Goal: Task Accomplishment & Management: Use online tool/utility

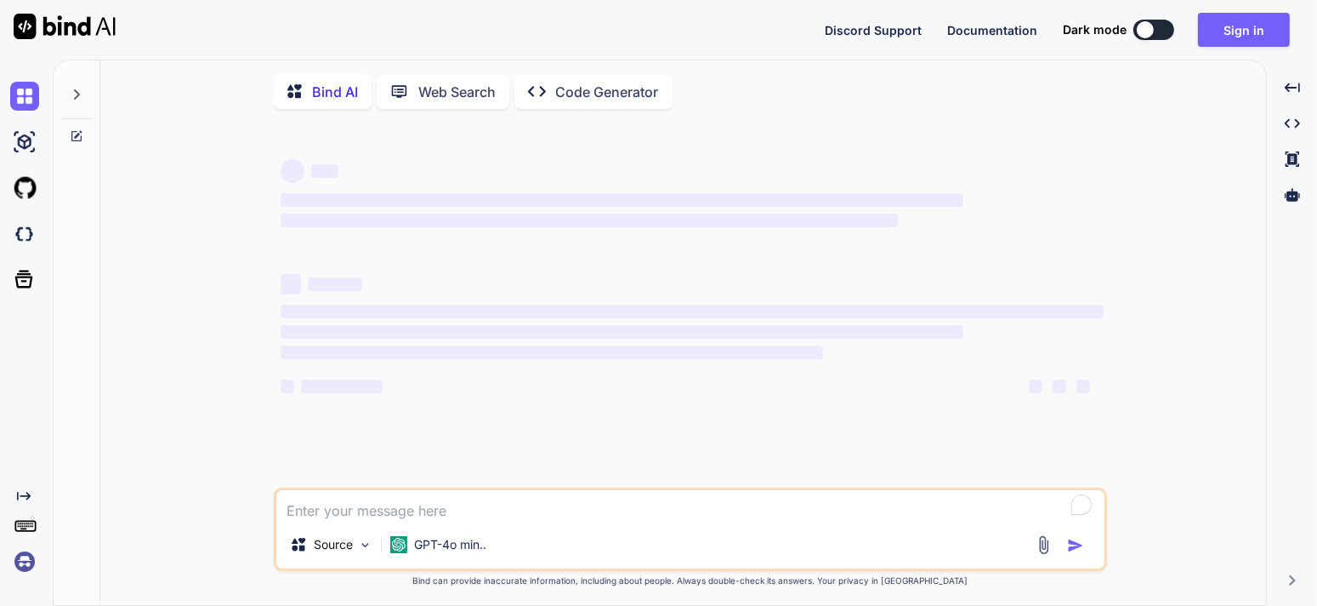
type textarea "x"
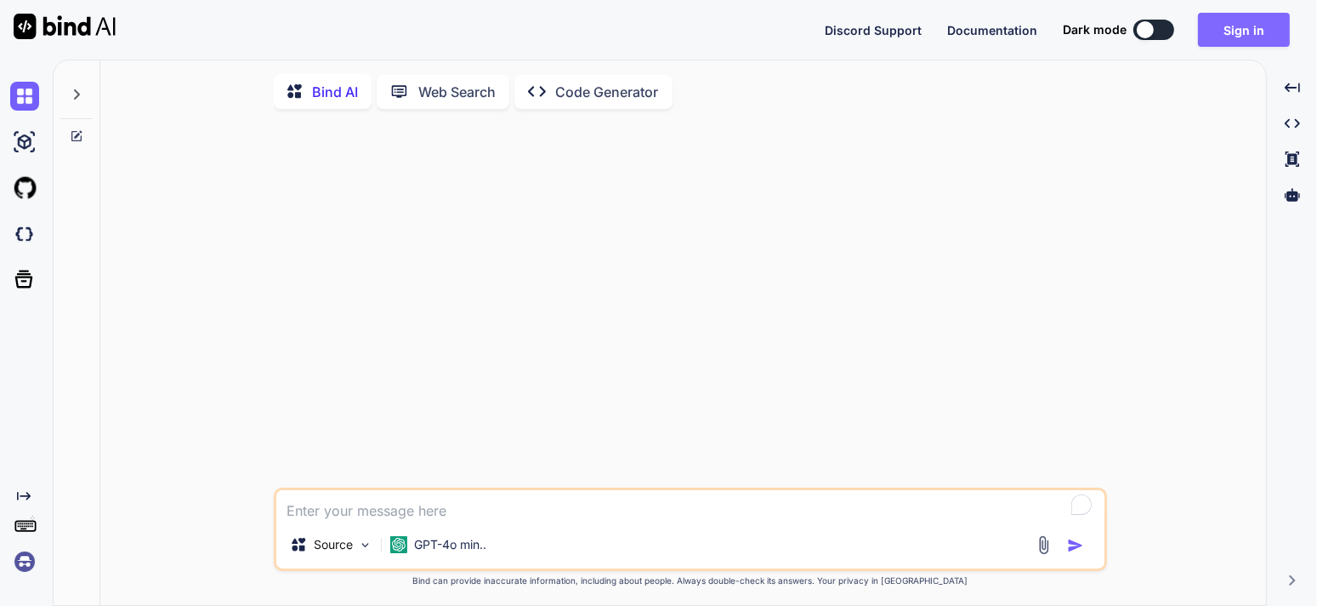
click at [1268, 25] on button "Sign in" at bounding box center [1244, 30] width 92 height 34
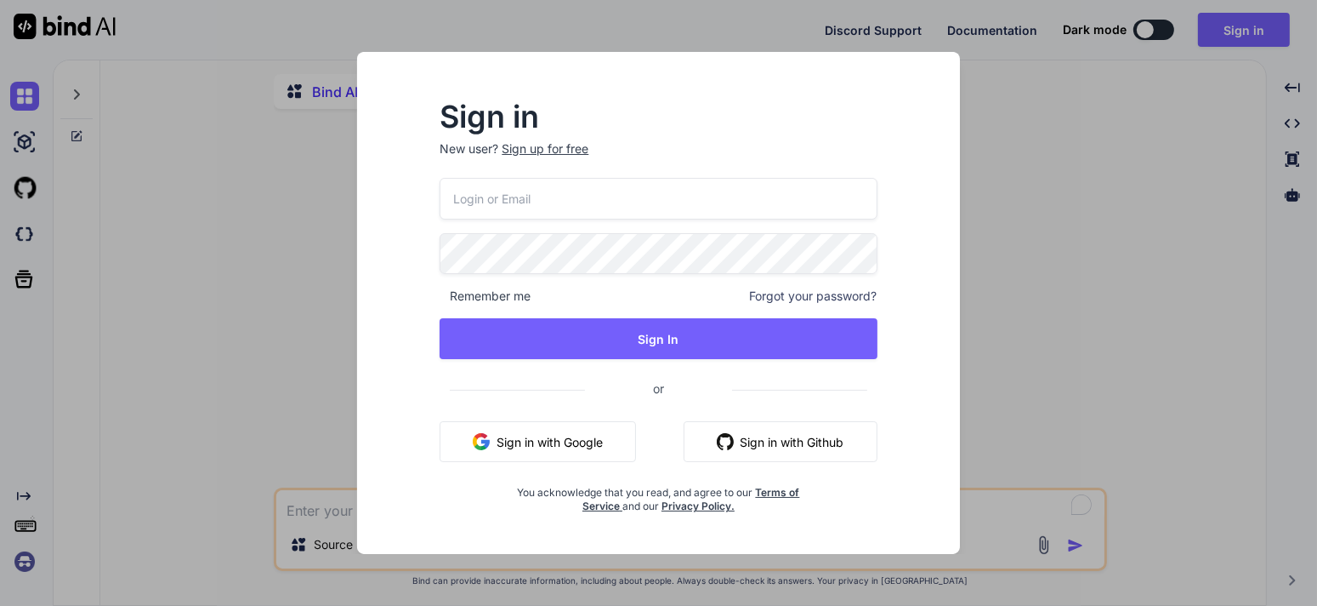
click at [588, 209] on input "email" at bounding box center [658, 199] width 437 height 42
paste input "lazadaprocreatebrushthailand-1@berrymail.cc"
type input "lazadaprocreatebrushthailand-1@berrymail.cc"
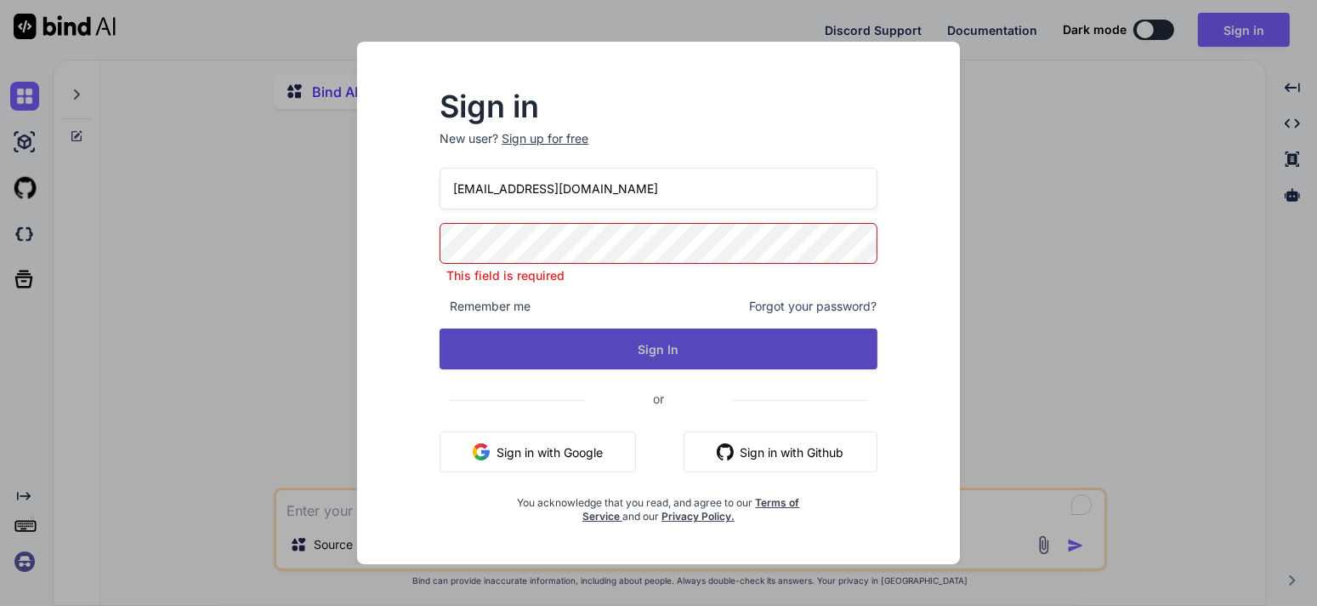
click at [663, 351] on button "Sign In" at bounding box center [658, 348] width 437 height 41
